Goal: Task Accomplishment & Management: Use online tool/utility

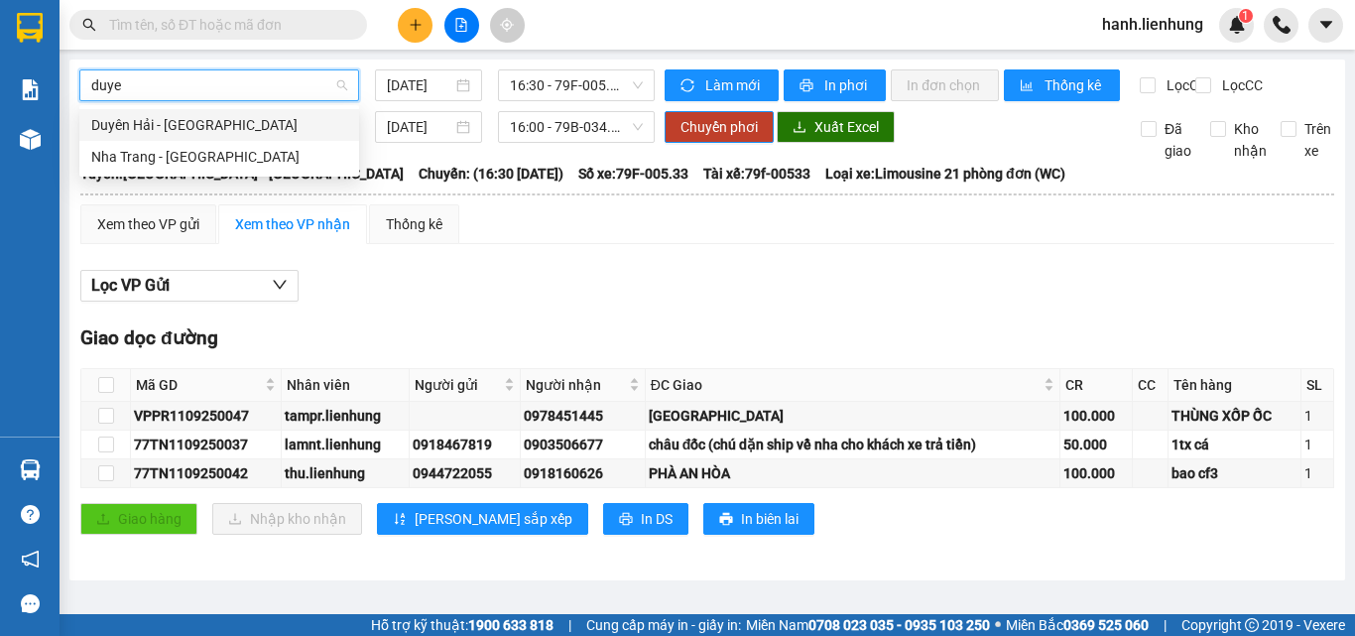
type input "duyen"
click at [226, 157] on div "Nha Trang - [GEOGRAPHIC_DATA]" at bounding box center [219, 157] width 256 height 22
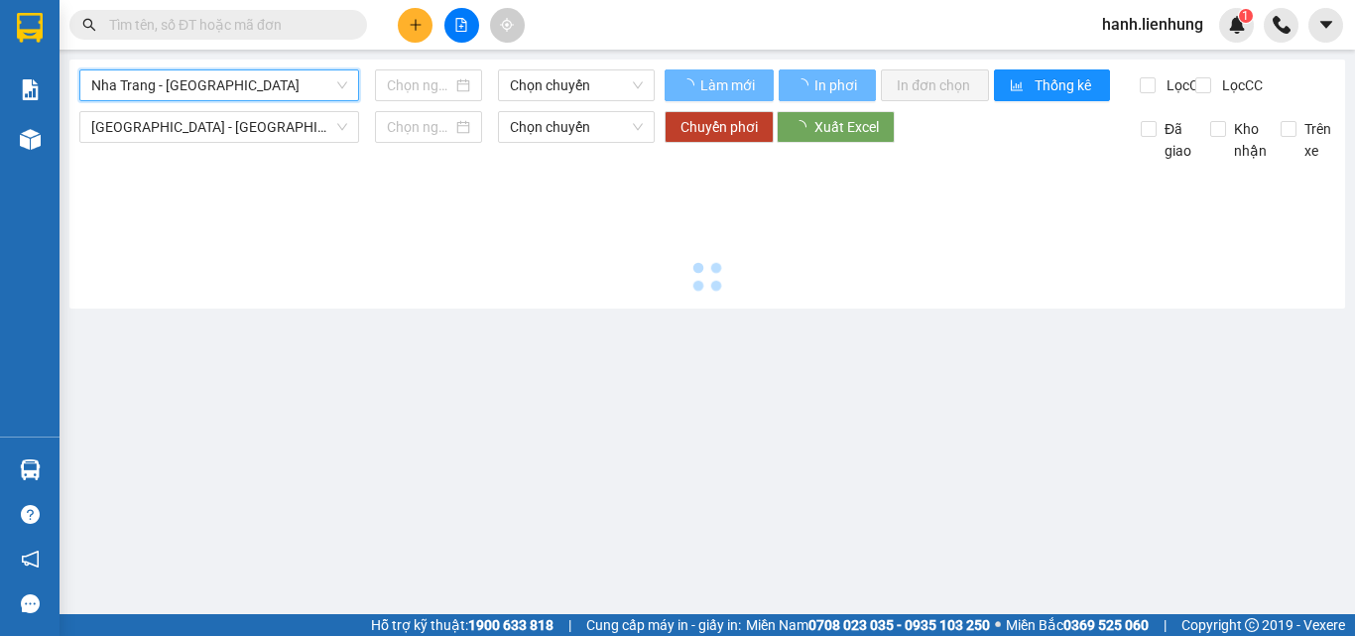
type input "[DATE]"
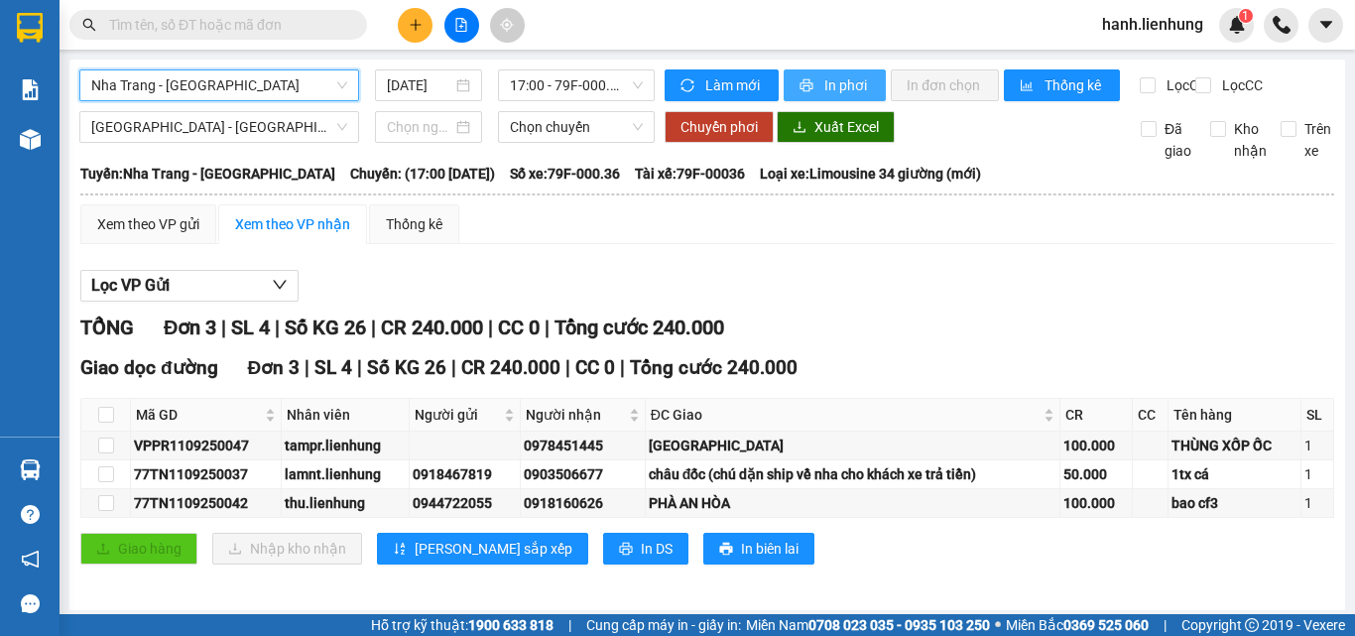
click at [824, 76] on span "In phơi" at bounding box center [847, 85] width 46 height 22
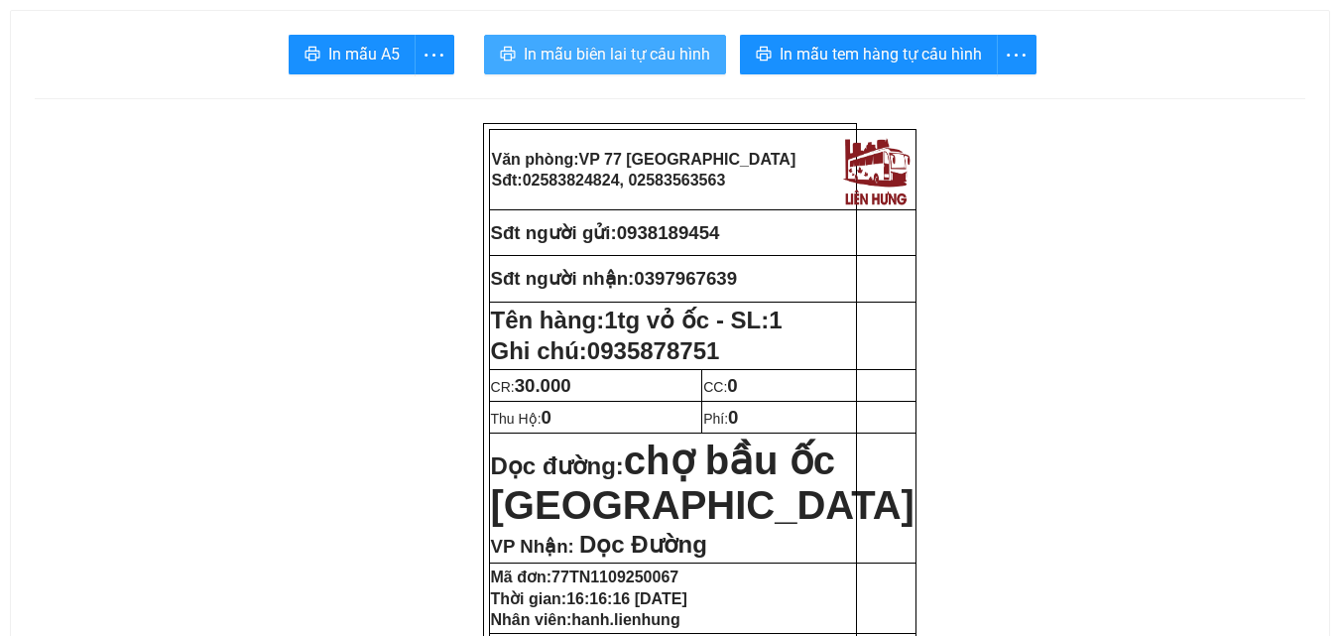
click at [618, 47] on span "In mẫu biên lai tự cấu hình" at bounding box center [617, 54] width 187 height 25
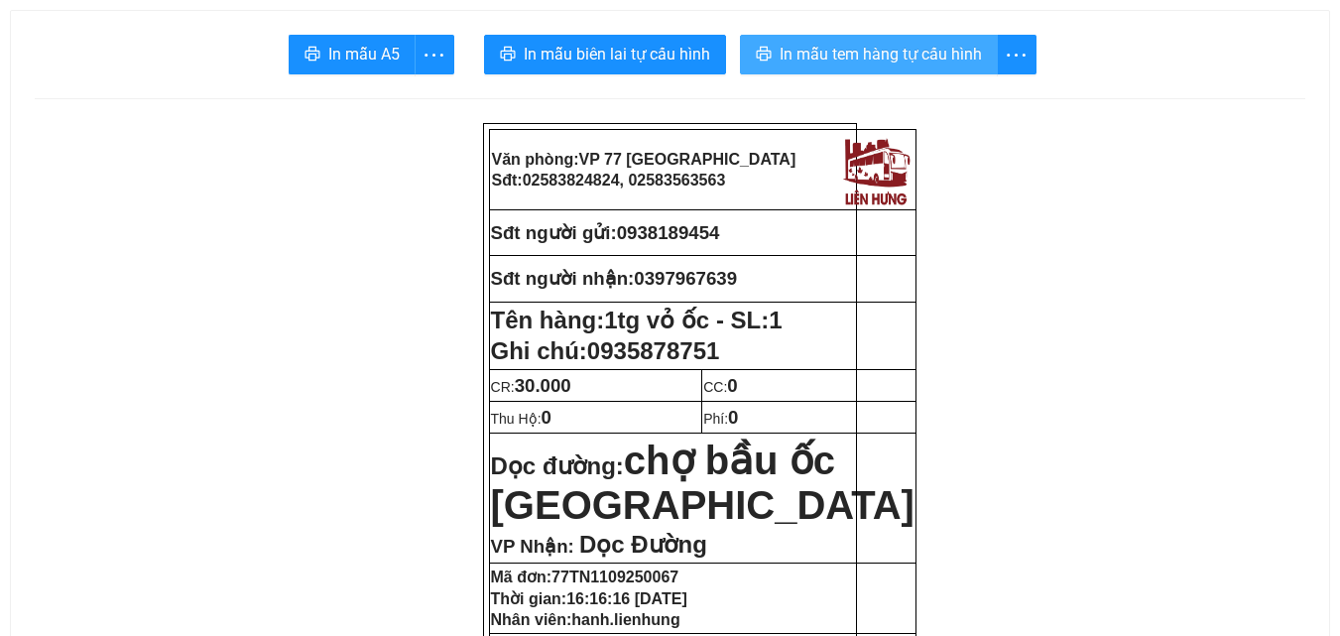
click at [893, 61] on span "In mẫu tem hàng tự cấu hình" at bounding box center [881, 54] width 202 height 25
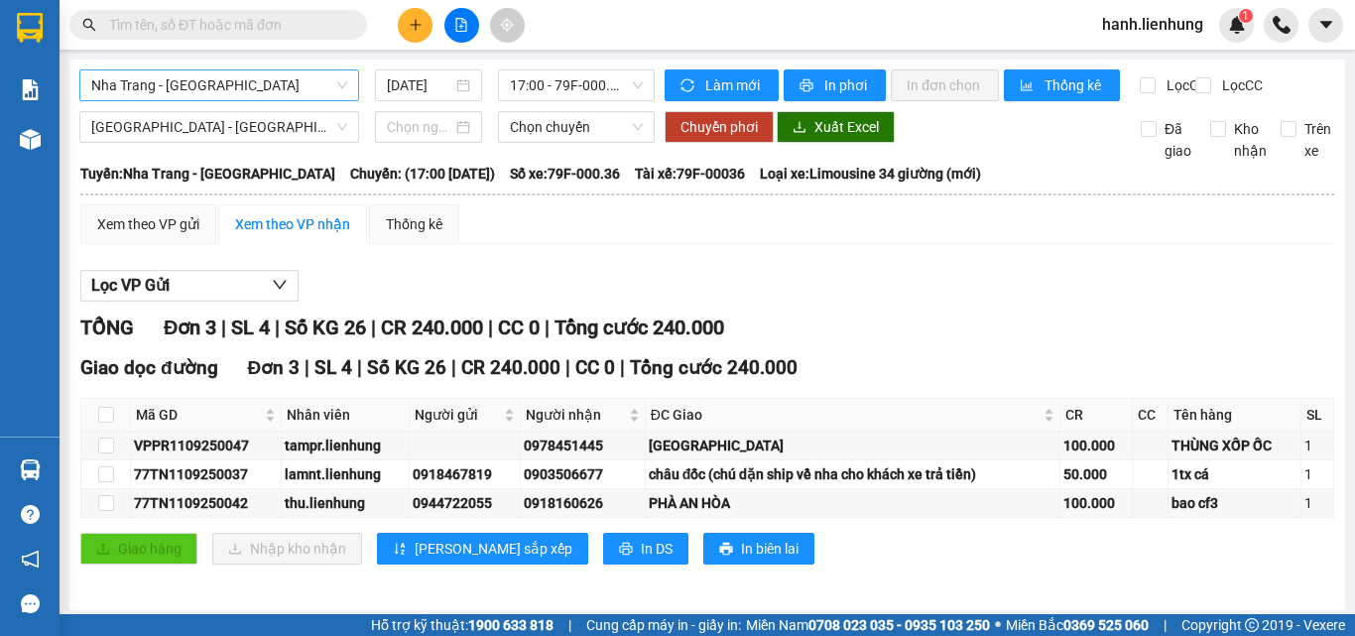
click at [264, 80] on span "Nha Trang - Duyên Hải" at bounding box center [219, 85] width 256 height 30
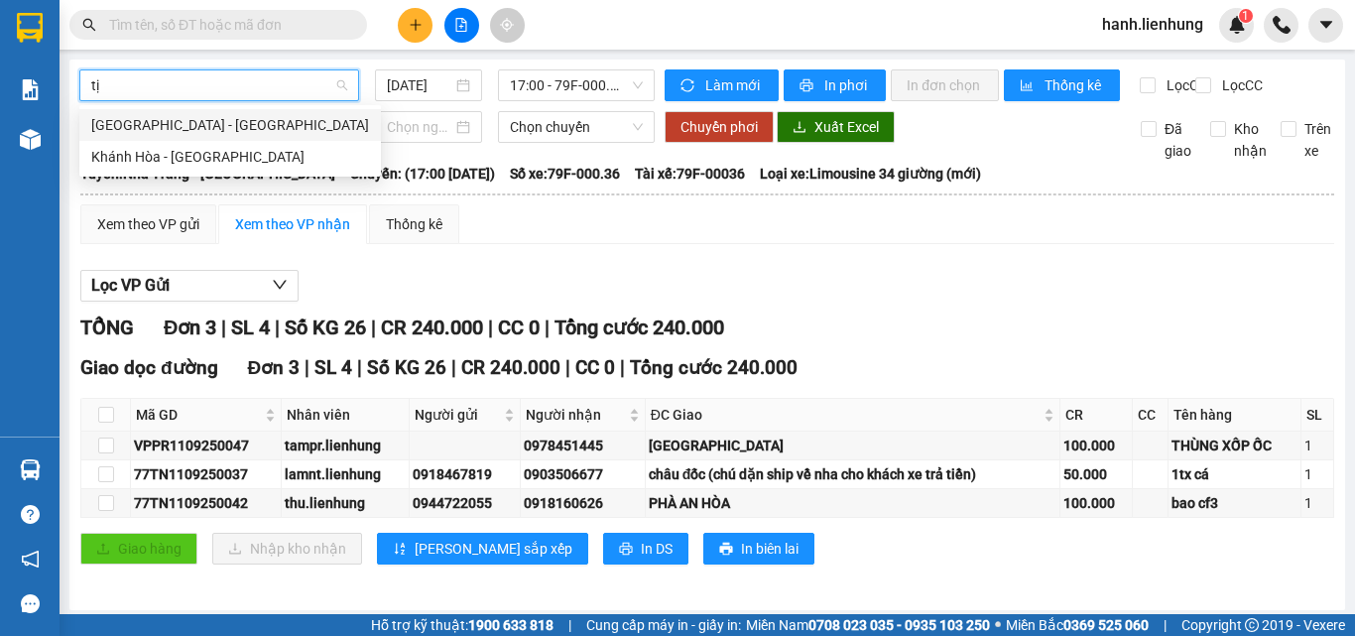
type input "t"
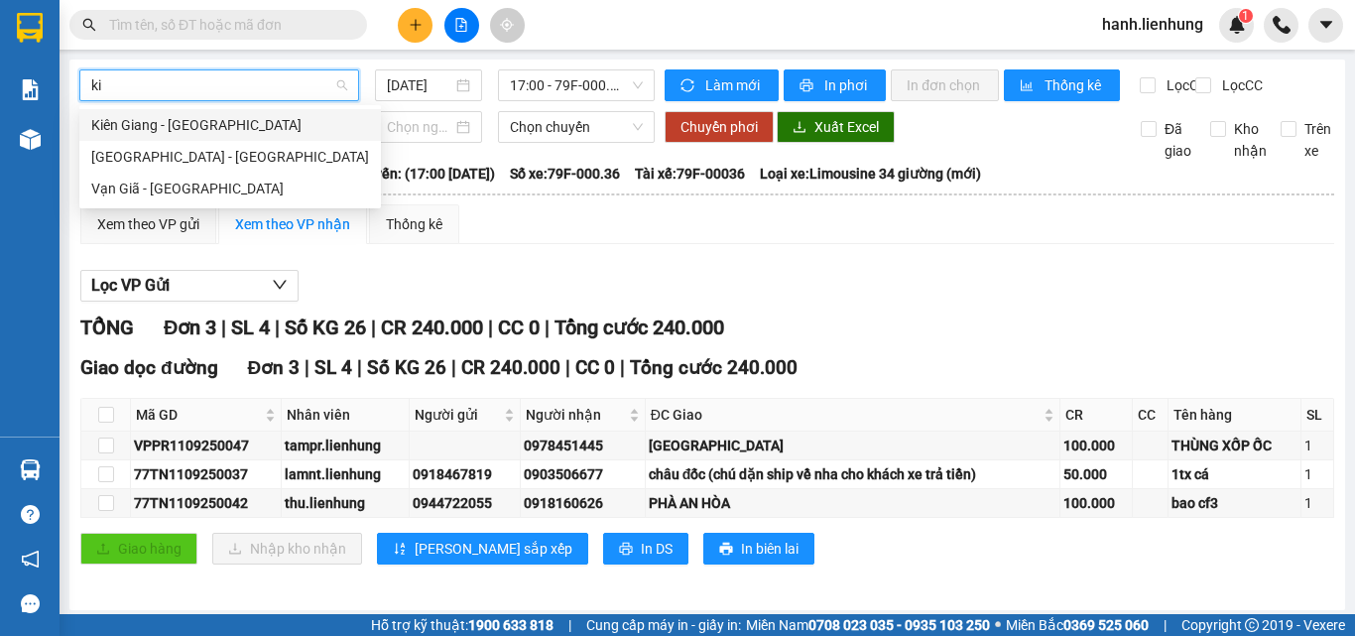
type input "kie"
click at [241, 159] on div "Nha Trang - Kiên Giang" at bounding box center [230, 157] width 278 height 22
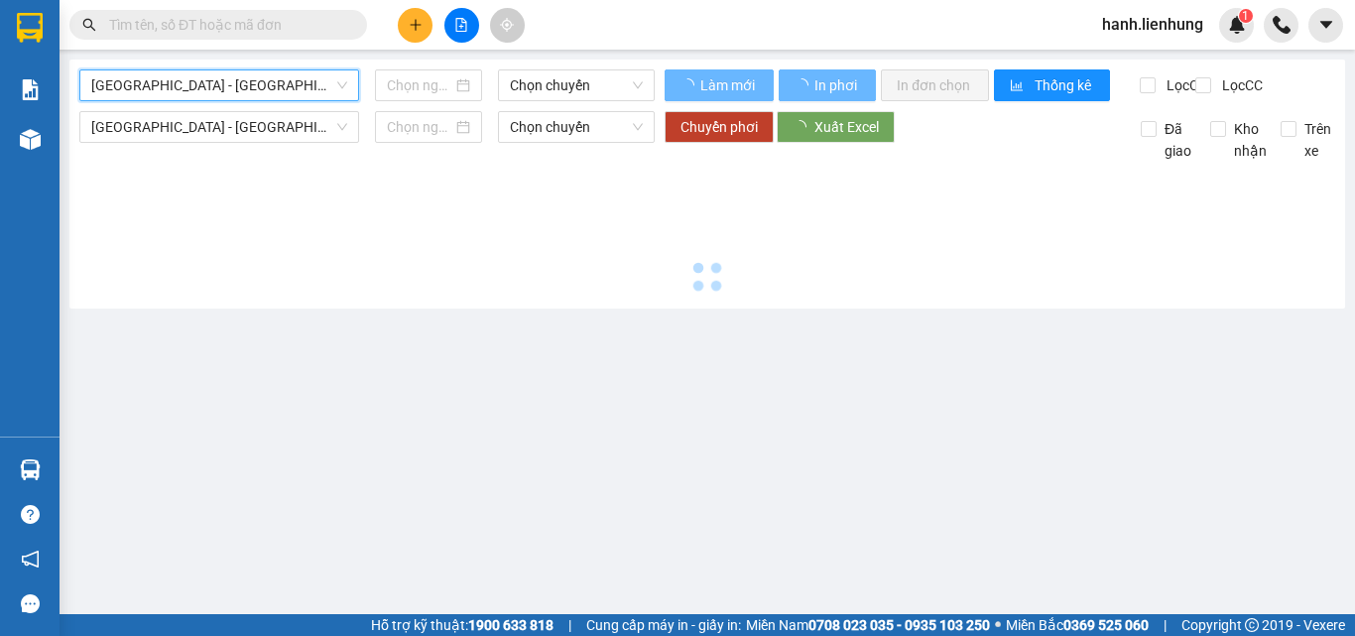
type input "11/09/2025"
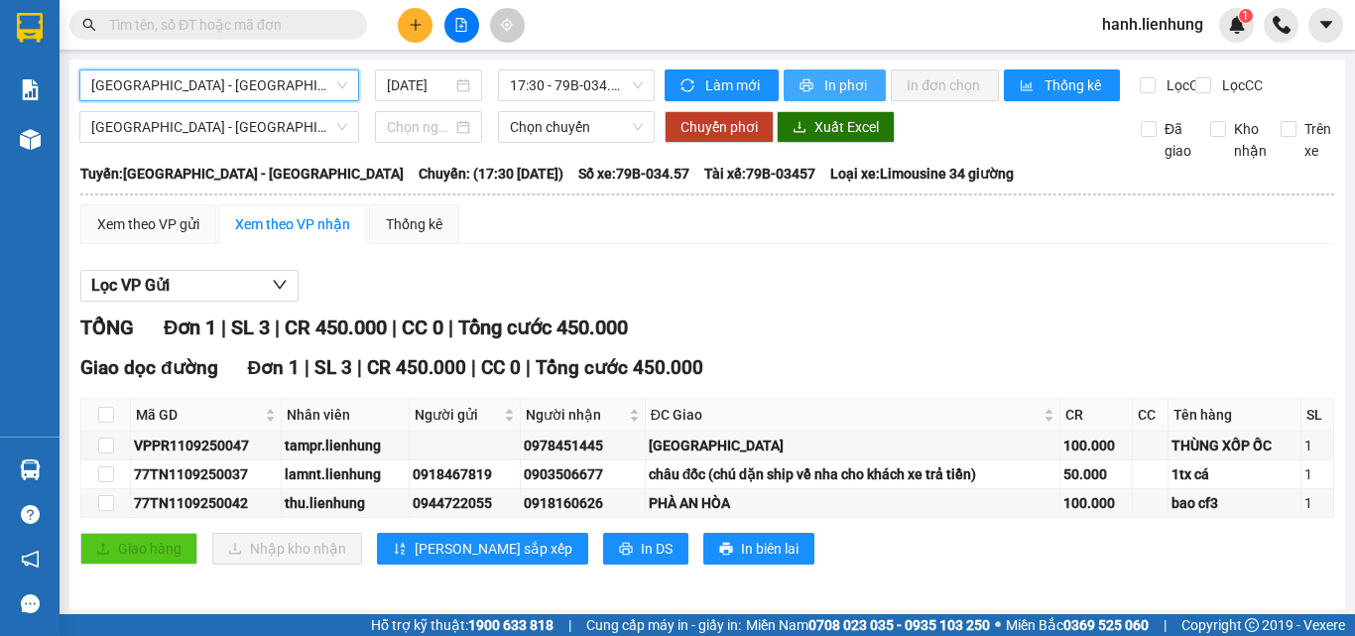
click at [848, 81] on span "In phơi" at bounding box center [847, 85] width 46 height 22
click at [983, 342] on div "TỔNG Đơn 1 | SL 3 | CR 450.000 | CC 0 | Tổng cước 450.000" at bounding box center [707, 328] width 1254 height 31
